Goal: Information Seeking & Learning: Find specific fact

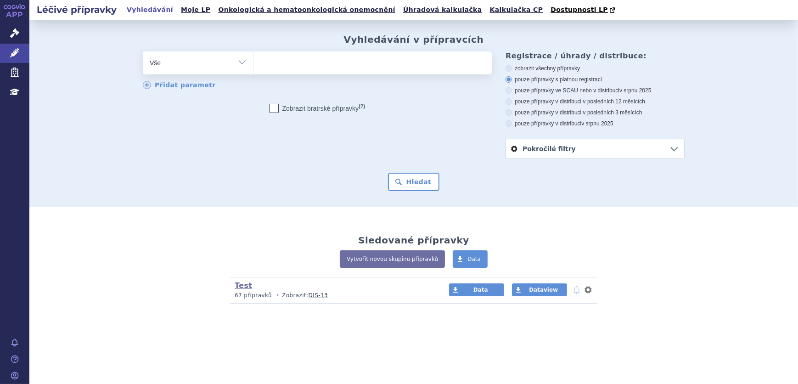
click at [286, 59] on ul at bounding box center [372, 60] width 238 height 19
click at [253, 59] on select at bounding box center [253, 62] width 0 height 23
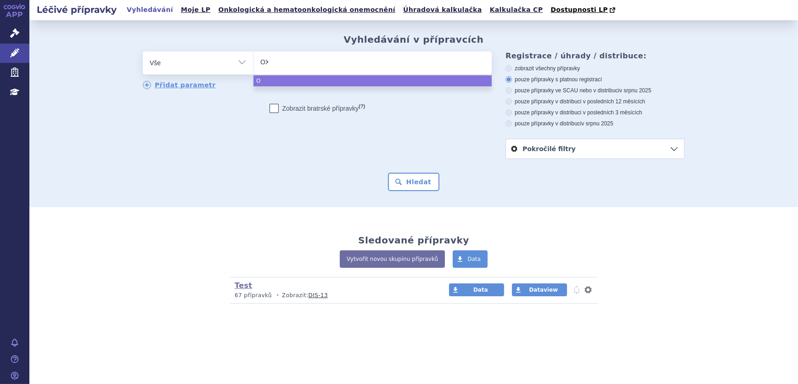
type input "OXA"
type input "OXAL"
type input "OXALI"
type input "OXALIP"
type input "OXALIPL"
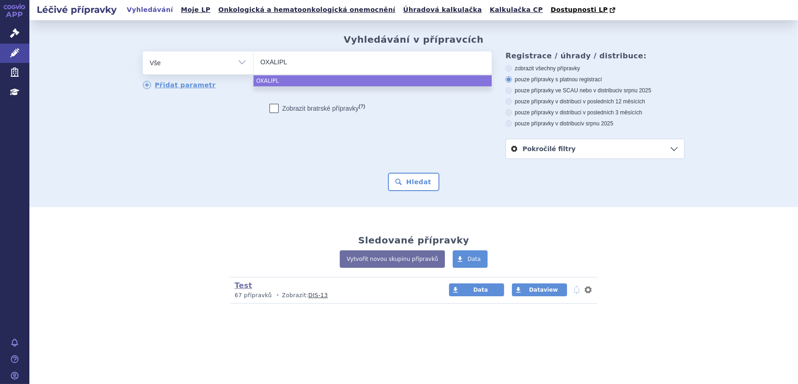
type input "OXALIPLA"
type input "OXALIPLATI"
type input "[MEDICAL_DATA]"
type input "OXALIPLATIN"
type input "OXALIPLATIN G"
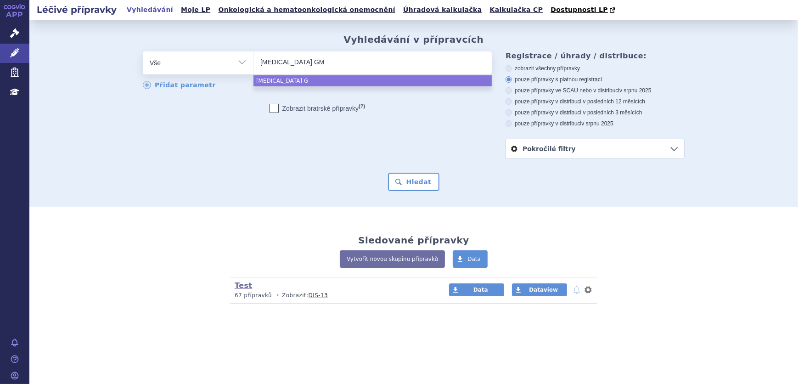
type input "OXALIPLATIN GME"
type input "OXALIPLATIN GMEN"
type input "OXALIPLATIN GMED"
type input "OXALIPLATIN GME"
type input "OXALIPLATIN G"
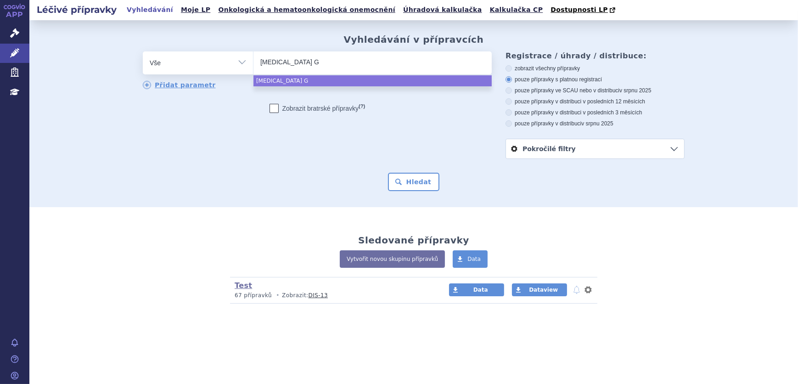
type input "OXALIPLATIN"
type input "OXALIPLATIN A"
type input "OXALIPLATIN AG"
type input "OXALIPLATIN AGM"
type input "OXALIPLATIN AGME"
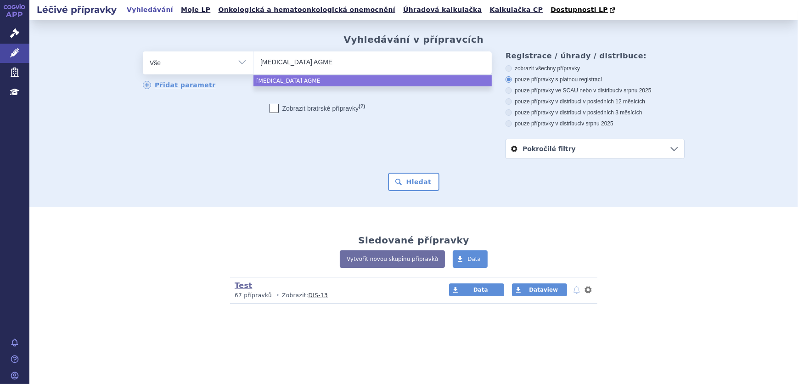
type input "OXALIPLATIN AGMED"
select select "OXALIPLATIN AGMED"
click at [409, 179] on button "Hledat" at bounding box center [414, 182] width 52 height 18
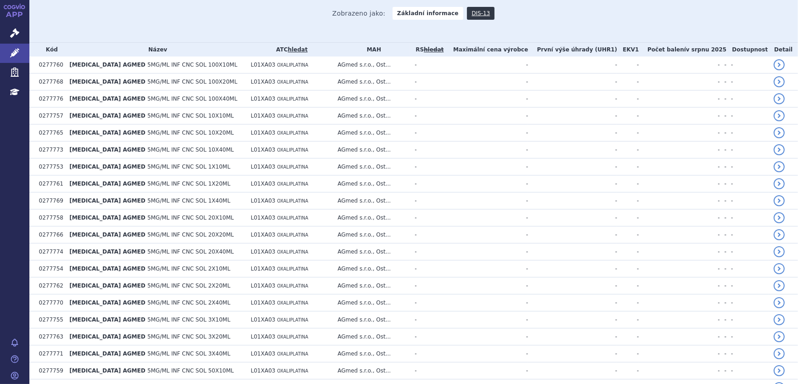
scroll to position [207, 0]
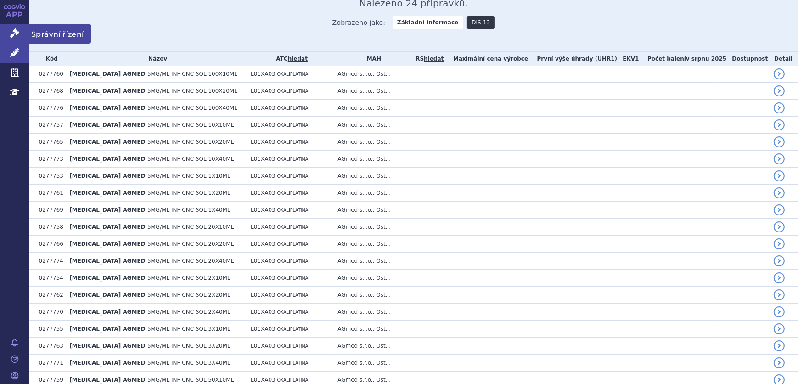
click at [9, 29] on link "Správní řízení" at bounding box center [14, 33] width 29 height 19
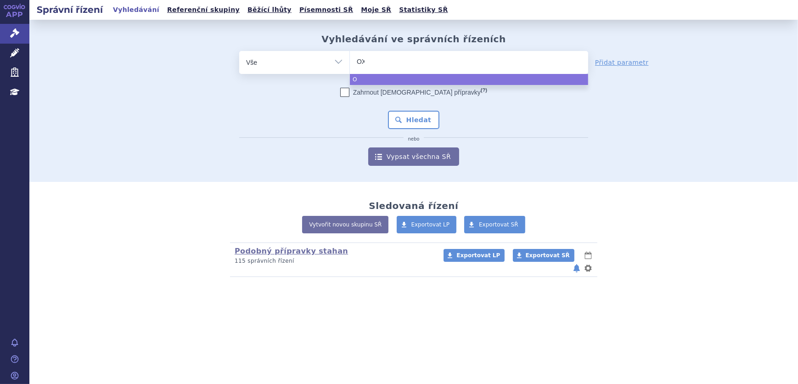
type input "OXA"
type input "OXAL"
type input "OXALI"
type input "OXALIP"
type input "OXALIPLA"
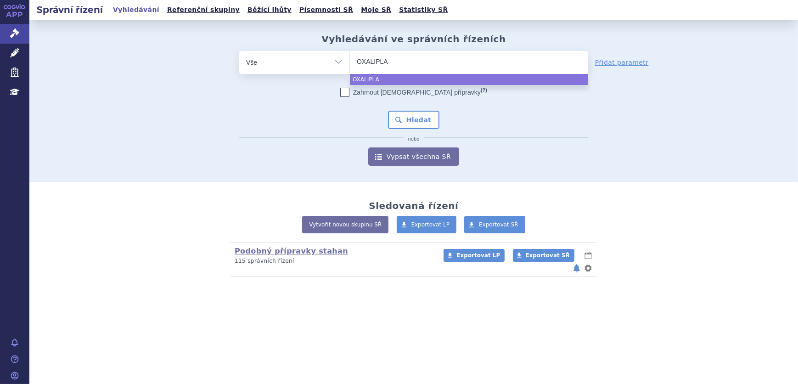
type input "OXALIPLAT"
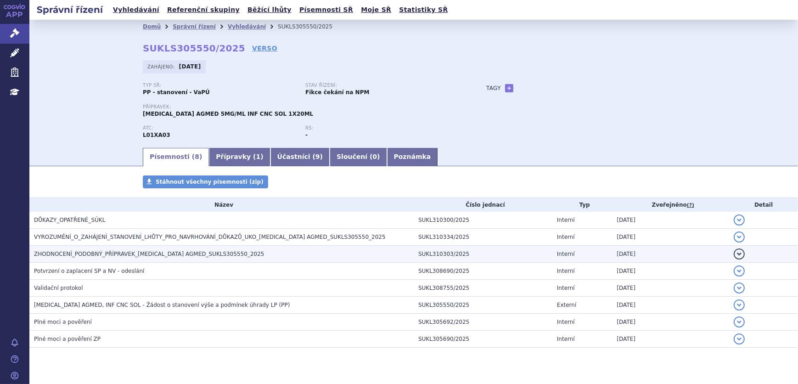
click at [115, 249] on h3 "ZHODNOCENÍ_PODOBNÝ_PŘÍPRAVEK_OXALIPLATIN AGMED_SUKLS305550_2025" at bounding box center [224, 253] width 380 height 9
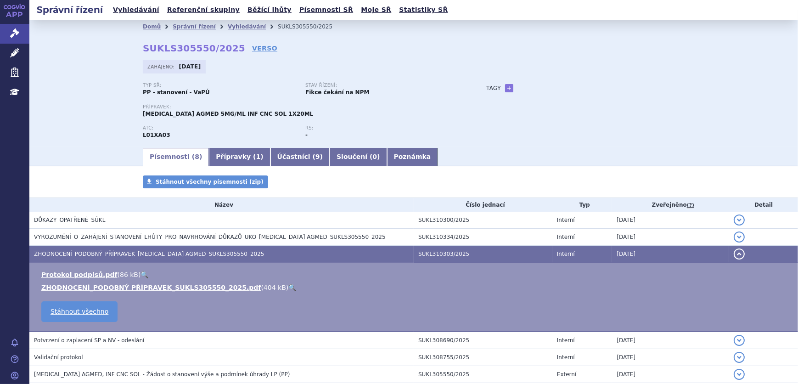
click at [288, 288] on link "🔍" at bounding box center [292, 287] width 8 height 7
drag, startPoint x: 163, startPoint y: 135, endPoint x: 134, endPoint y: 140, distance: 29.4
click at [134, 140] on div "Domů Správní řízení Vyhledávání SUKLS305550/2025 SUKLS305550/2025 VERSO Zahájen…" at bounding box center [413, 90] width 578 height 113
copy strong "L01XA03"
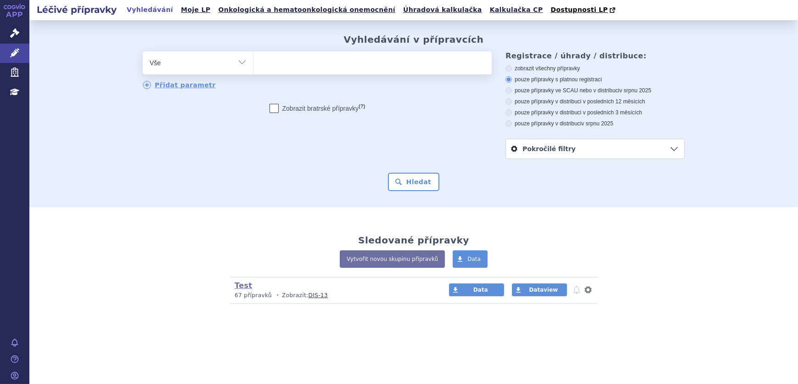
click at [306, 65] on ul at bounding box center [372, 60] width 238 height 19
click at [253, 65] on select at bounding box center [253, 62] width 0 height 23
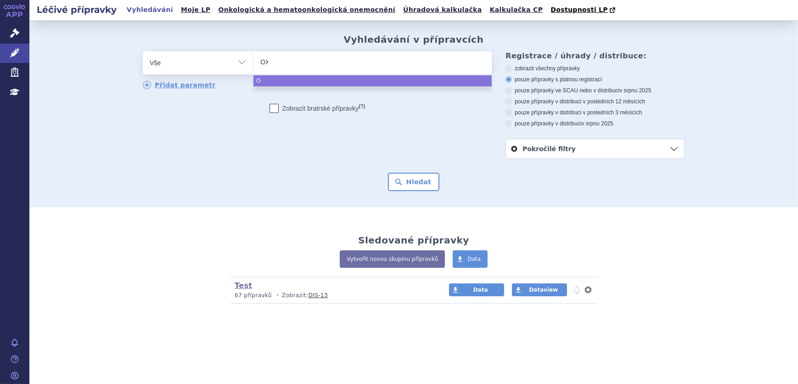
type input "OXA"
type input "OXAL"
type input "OXALI"
type input "OXALIP"
type input "OXALIPLA"
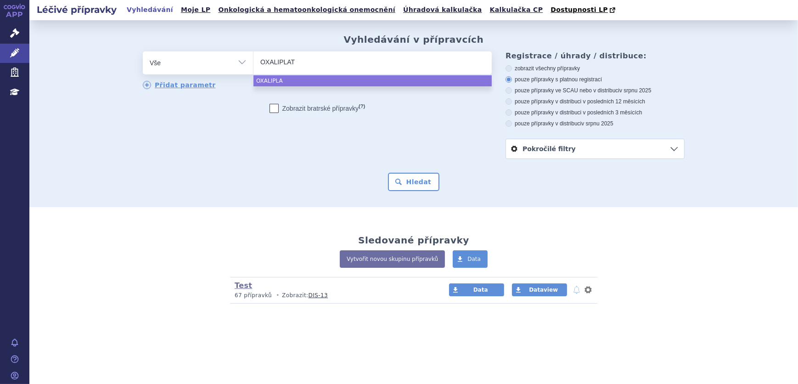
type input "OXALIPLATI"
type input "OXALIPLATIN"
type input "OXALIPLATIN A"
type input "OXALIPLATIN ACC"
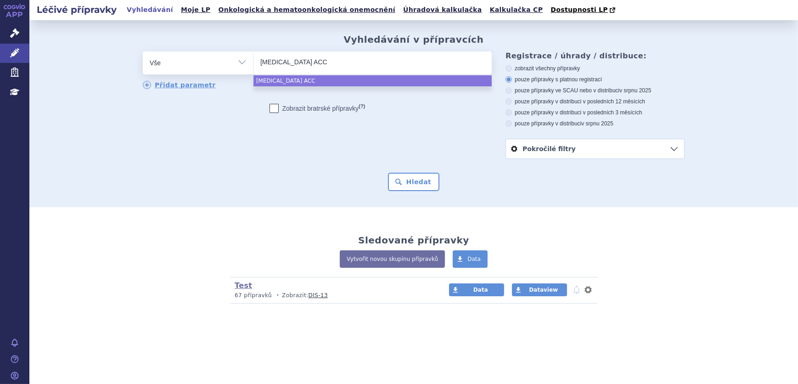
type input "OXALIPLATIN ACCO"
type input "OXALIPLATIN ACCOR"
type input "[MEDICAL_DATA] ACCORD"
select select "[MEDICAL_DATA] ACCORD"
click at [431, 178] on button "Hledat" at bounding box center [414, 182] width 52 height 18
